Goal: Navigation & Orientation: Find specific page/section

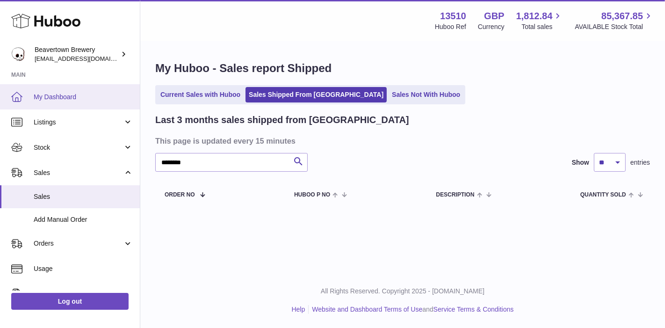
click at [43, 98] on span "My Dashboard" at bounding box center [83, 97] width 99 height 9
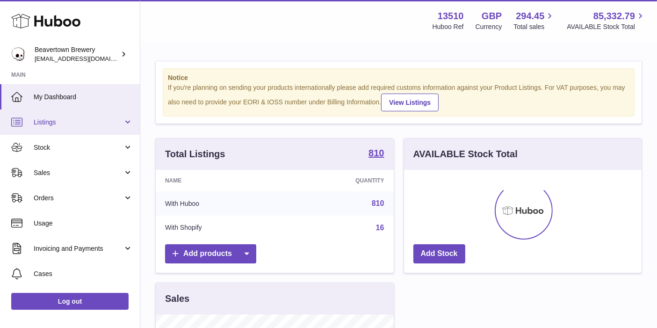
scroll to position [145, 238]
click at [112, 122] on span "Listings" at bounding box center [78, 122] width 89 height 9
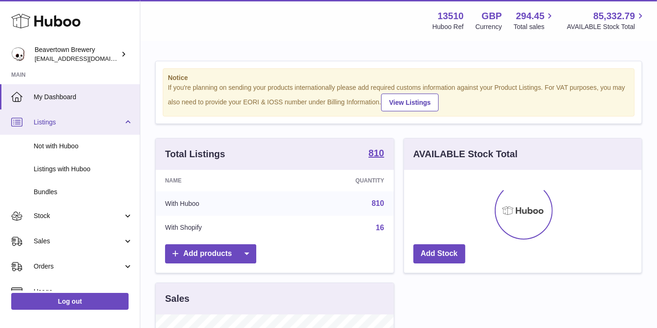
click at [112, 122] on span "Listings" at bounding box center [78, 122] width 89 height 9
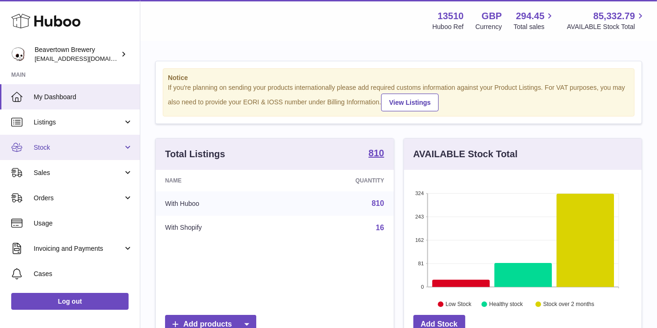
click at [103, 145] on span "Stock" at bounding box center [78, 147] width 89 height 9
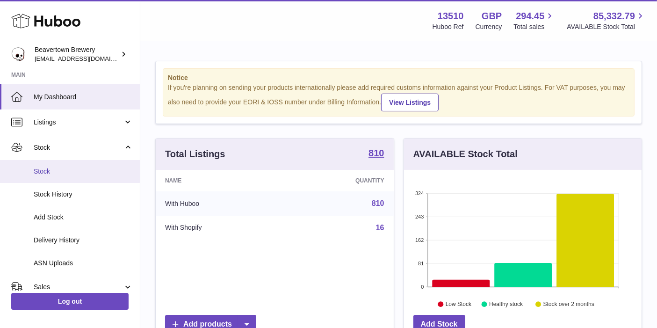
click at [94, 170] on span "Stock" at bounding box center [83, 171] width 99 height 9
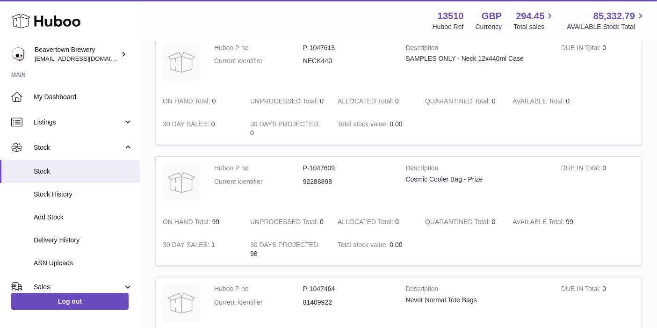
scroll to position [252, 0]
